Goal: Find specific page/section: Find specific page/section

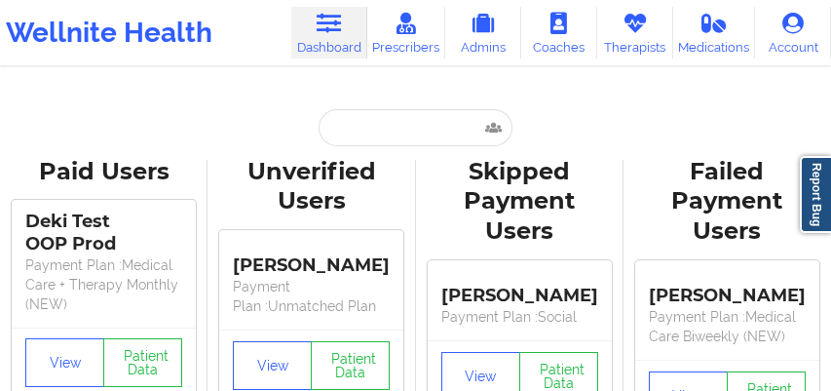
scroll to position [11, 0]
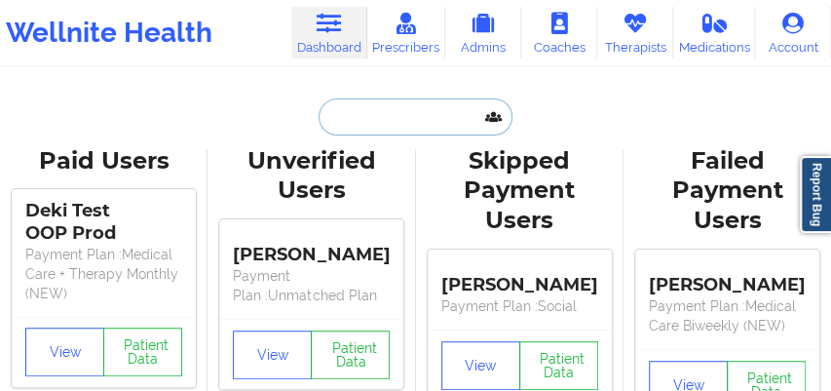
click at [330, 124] on input "text" at bounding box center [415, 116] width 193 height 37
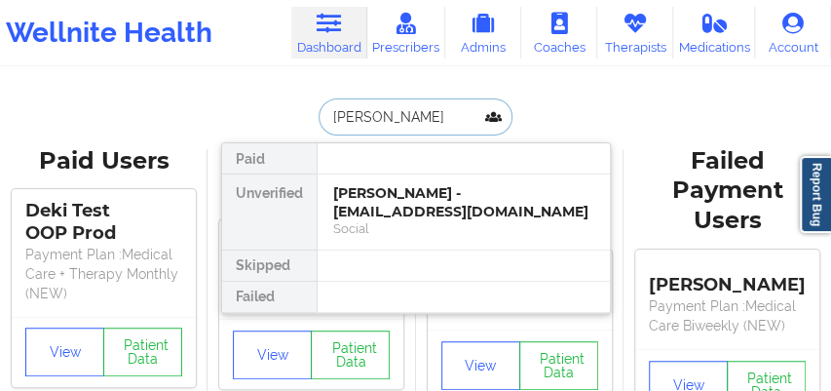
type input "[PERSON_NAME]"
click at [369, 202] on div "[PERSON_NAME] - [EMAIL_ADDRESS][DOMAIN_NAME]" at bounding box center [463, 202] width 261 height 36
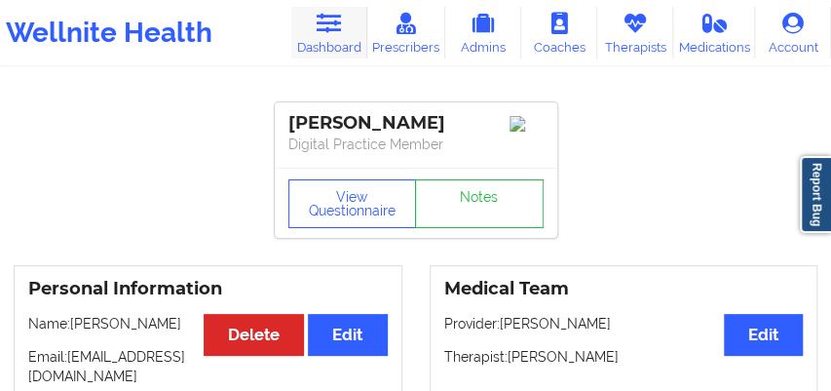
click at [335, 24] on icon at bounding box center [328, 23] width 25 height 21
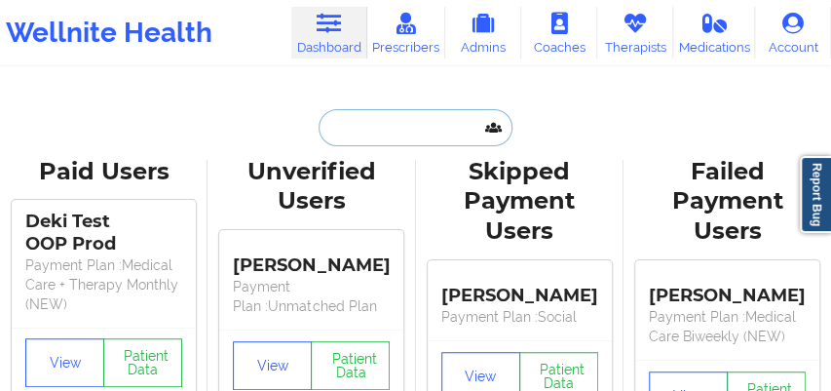
click at [351, 124] on input "text" at bounding box center [415, 127] width 193 height 37
paste input "[PERSON_NAME]"
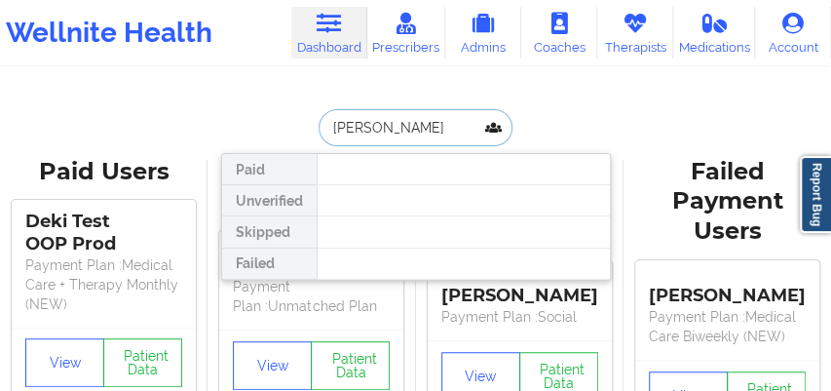
drag, startPoint x: 370, startPoint y: 129, endPoint x: 314, endPoint y: 129, distance: 56.5
click at [319, 129] on input "[PERSON_NAME]" at bounding box center [415, 127] width 193 height 37
type input "[PERSON_NAME]"
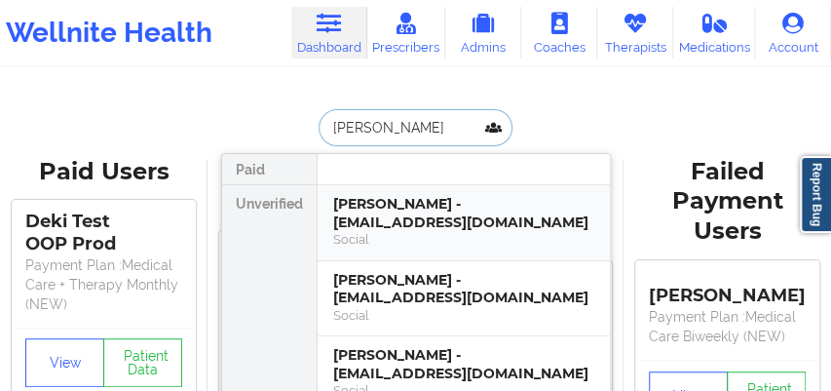
click at [387, 222] on div "[PERSON_NAME] - [EMAIL_ADDRESS][DOMAIN_NAME]" at bounding box center [463, 213] width 261 height 36
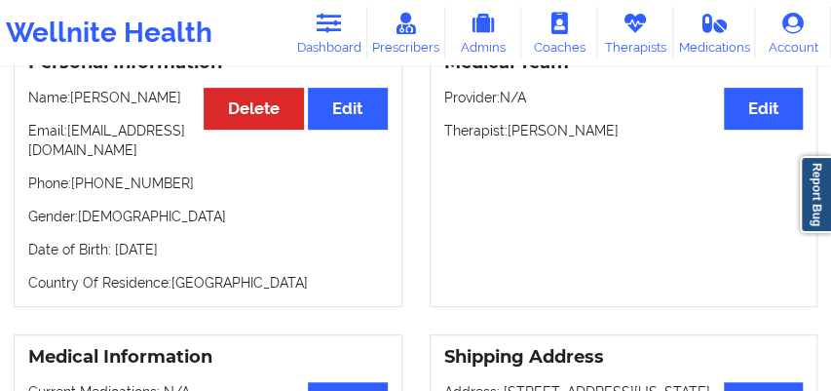
scroll to position [249, 0]
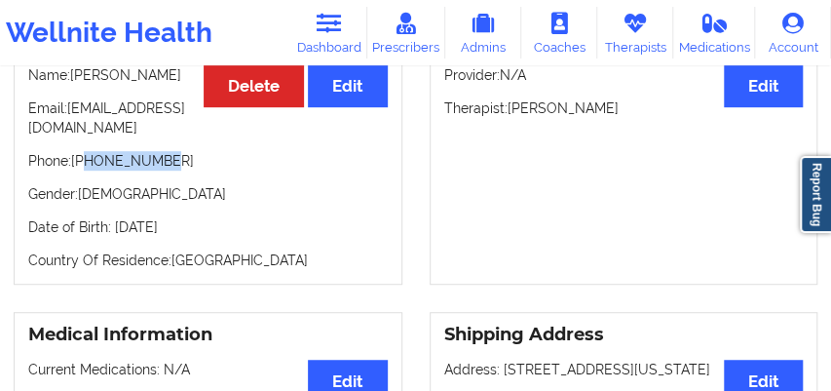
drag, startPoint x: 159, startPoint y: 168, endPoint x: 88, endPoint y: 167, distance: 71.2
click at [88, 167] on p "Phone: [PHONE_NUMBER]" at bounding box center [208, 160] width 360 height 19
copy p "8018148088"
click at [332, 35] on link "Dashboard" at bounding box center [329, 33] width 76 height 52
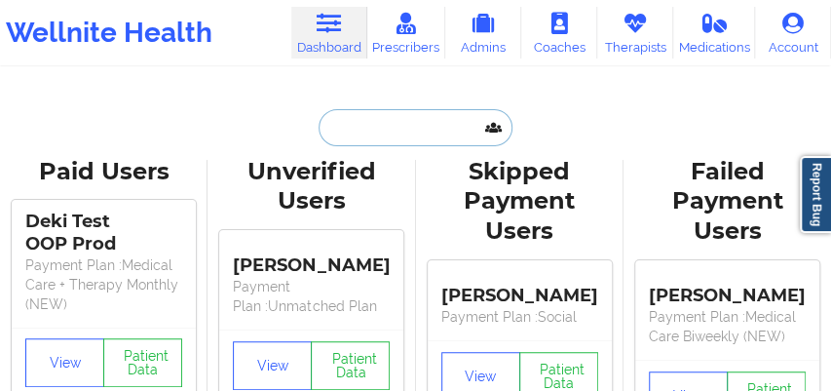
click at [330, 131] on input "text" at bounding box center [415, 127] width 193 height 37
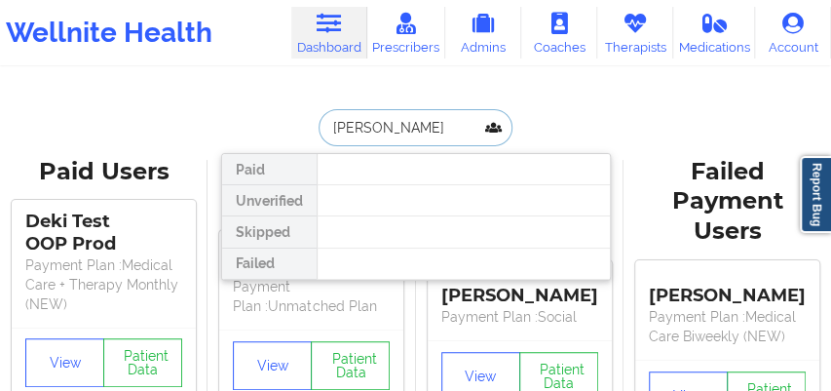
type input "[PERSON_NAME]"
drag, startPoint x: 390, startPoint y: 131, endPoint x: 307, endPoint y: 121, distance: 83.4
click at [307, 121] on div "elisha we Paid Unverified Skipped Failed" at bounding box center [416, 127] width 390 height 37
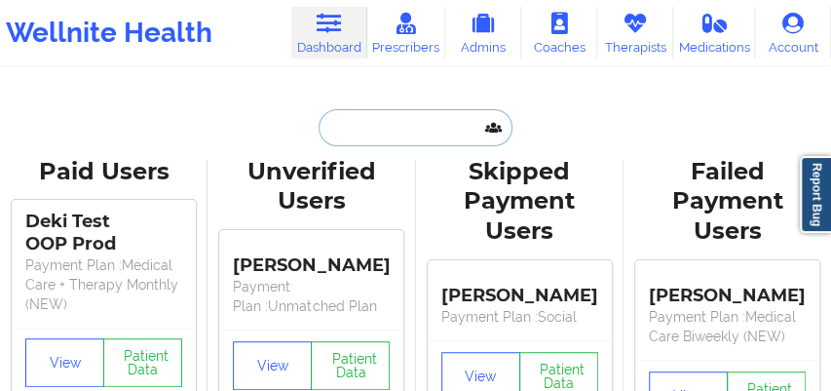
paste input "[PERSON_NAME]"
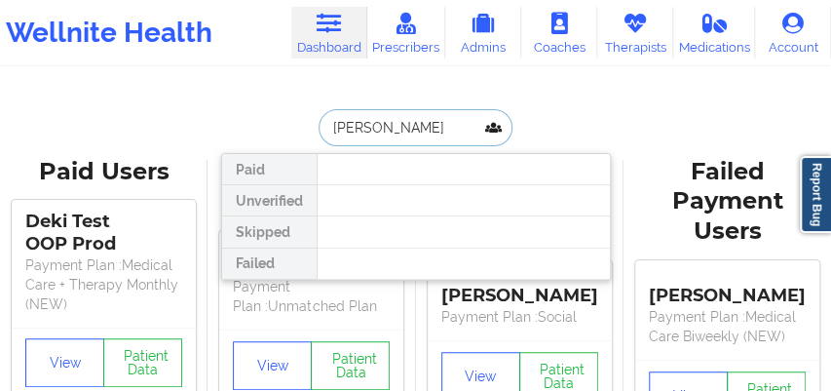
type input "[PERSON_NAME]"
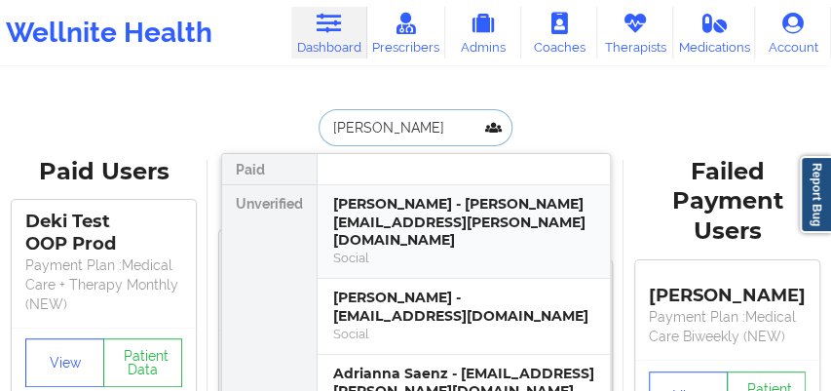
click at [444, 250] on div "Social" at bounding box center [463, 258] width 261 height 17
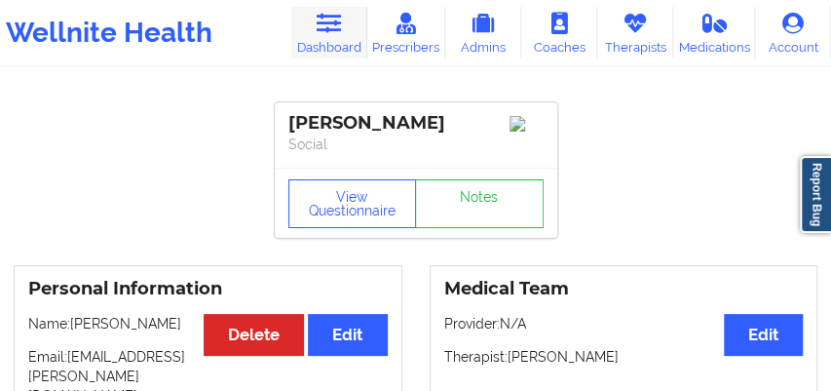
click at [334, 30] on icon at bounding box center [328, 23] width 25 height 21
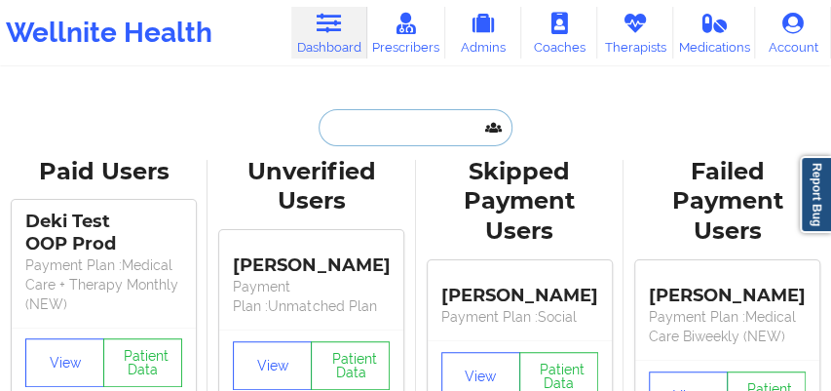
click at [347, 125] on input "text" at bounding box center [415, 127] width 193 height 37
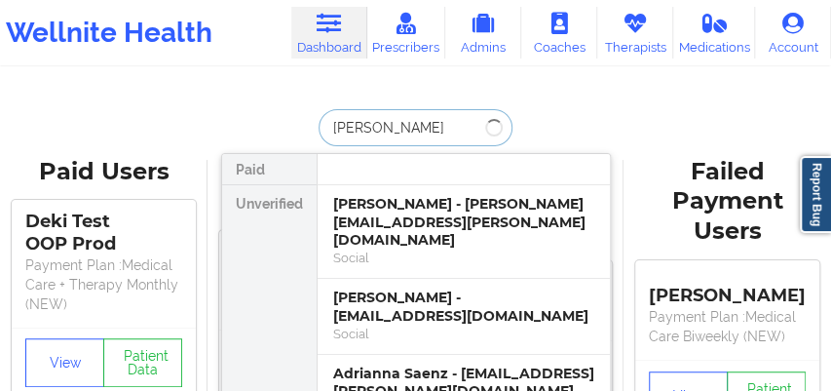
type input "[PERSON_NAME]"
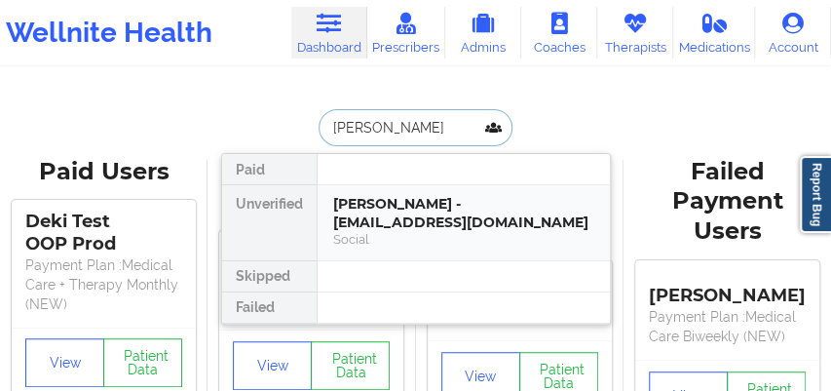
click at [380, 214] on div "[PERSON_NAME] - [EMAIL_ADDRESS][DOMAIN_NAME]" at bounding box center [463, 213] width 261 height 36
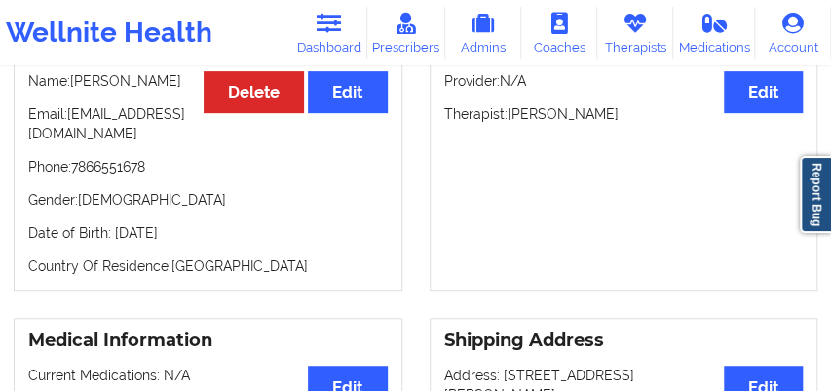
scroll to position [281, 0]
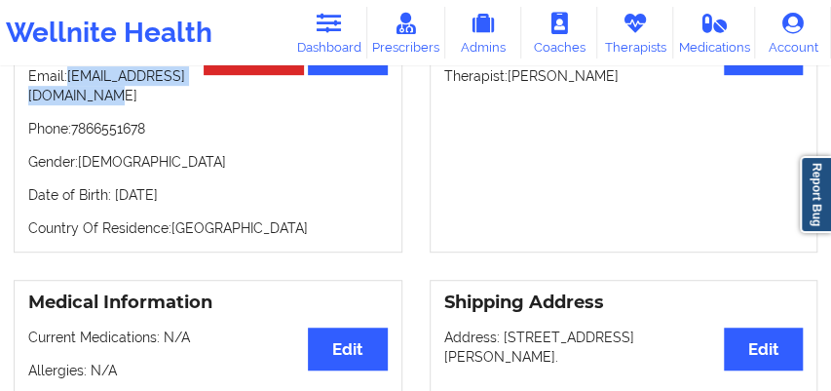
drag, startPoint x: 214, startPoint y: 105, endPoint x: 26, endPoint y: 101, distance: 188.2
click at [26, 101] on div "Personal Information Edit Delete Name: [PERSON_NAME]: [EMAIL_ADDRESS][DOMAIN_NA…" at bounding box center [208, 118] width 389 height 268
copy p "[EMAIL_ADDRESS][DOMAIN_NAME]"
click at [329, 25] on icon at bounding box center [328, 23] width 25 height 21
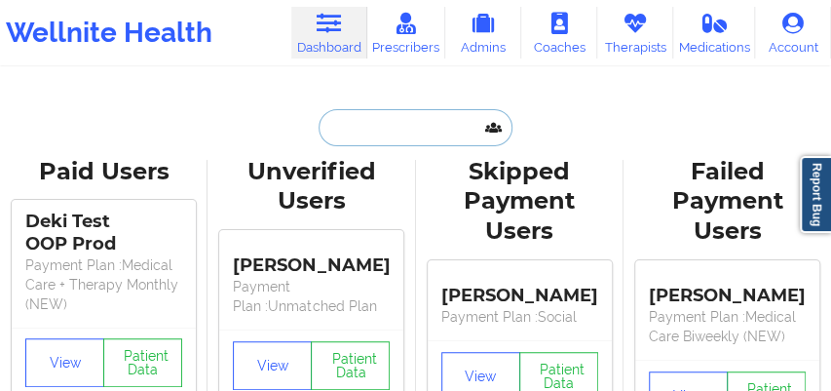
click at [334, 134] on input "text" at bounding box center [415, 127] width 193 height 37
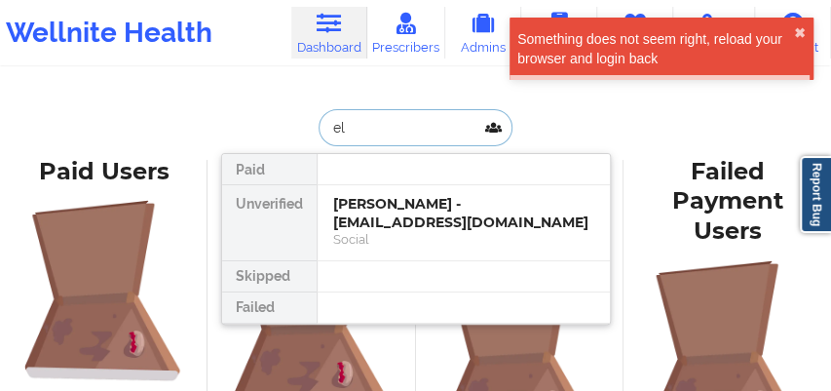
type input "e"
